Goal: Transaction & Acquisition: Purchase product/service

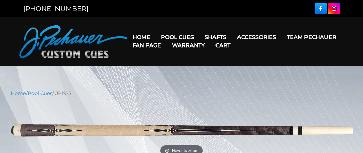
select select "********"
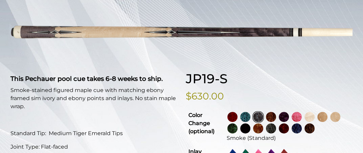
scroll to position [103, 0]
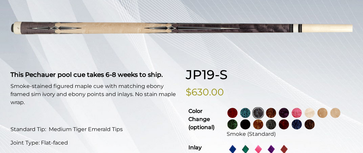
click at [330, 118] on img at bounding box center [335, 113] width 10 height 10
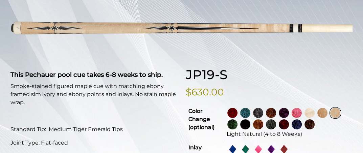
click at [314, 116] on img at bounding box center [309, 113] width 10 height 10
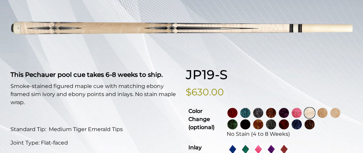
click at [338, 116] on link at bounding box center [335, 112] width 13 height 11
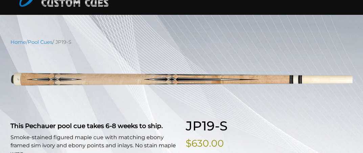
scroll to position [49, 0]
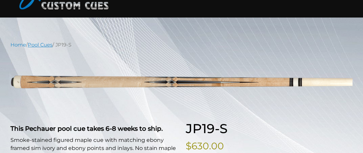
click at [46, 43] on link "Pool Cues" at bounding box center [40, 45] width 25 height 6
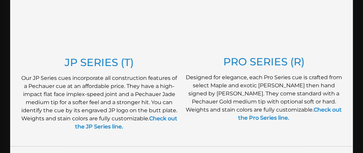
scroll to position [427, 0]
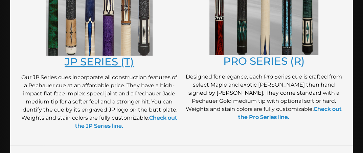
click at [107, 62] on link "JP SERIES (T)" at bounding box center [99, 61] width 69 height 13
click at [107, 63] on link "JP SERIES (T)" at bounding box center [99, 61] width 69 height 13
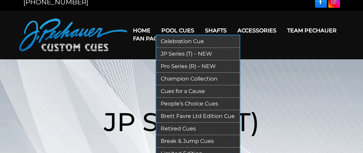
scroll to position [5, 0]
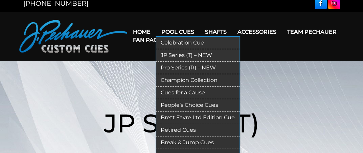
click at [180, 65] on link "Pro Series (R) – NEW" at bounding box center [197, 68] width 83 height 13
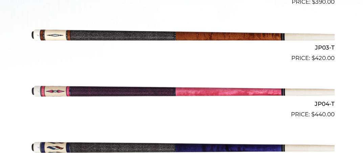
scroll to position [321, 0]
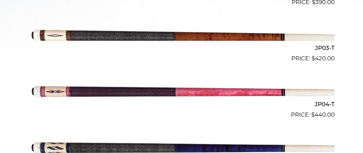
click at [198, 37] on img at bounding box center [182, 34] width 306 height 51
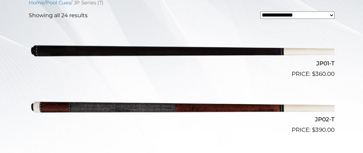
scroll to position [193, 0]
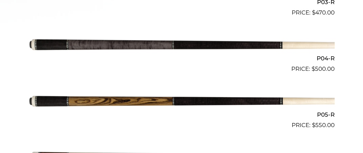
scroll to position [367, 0]
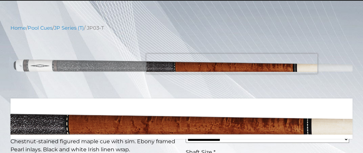
scroll to position [68, 0]
